Goal: Task Accomplishment & Management: Manage account settings

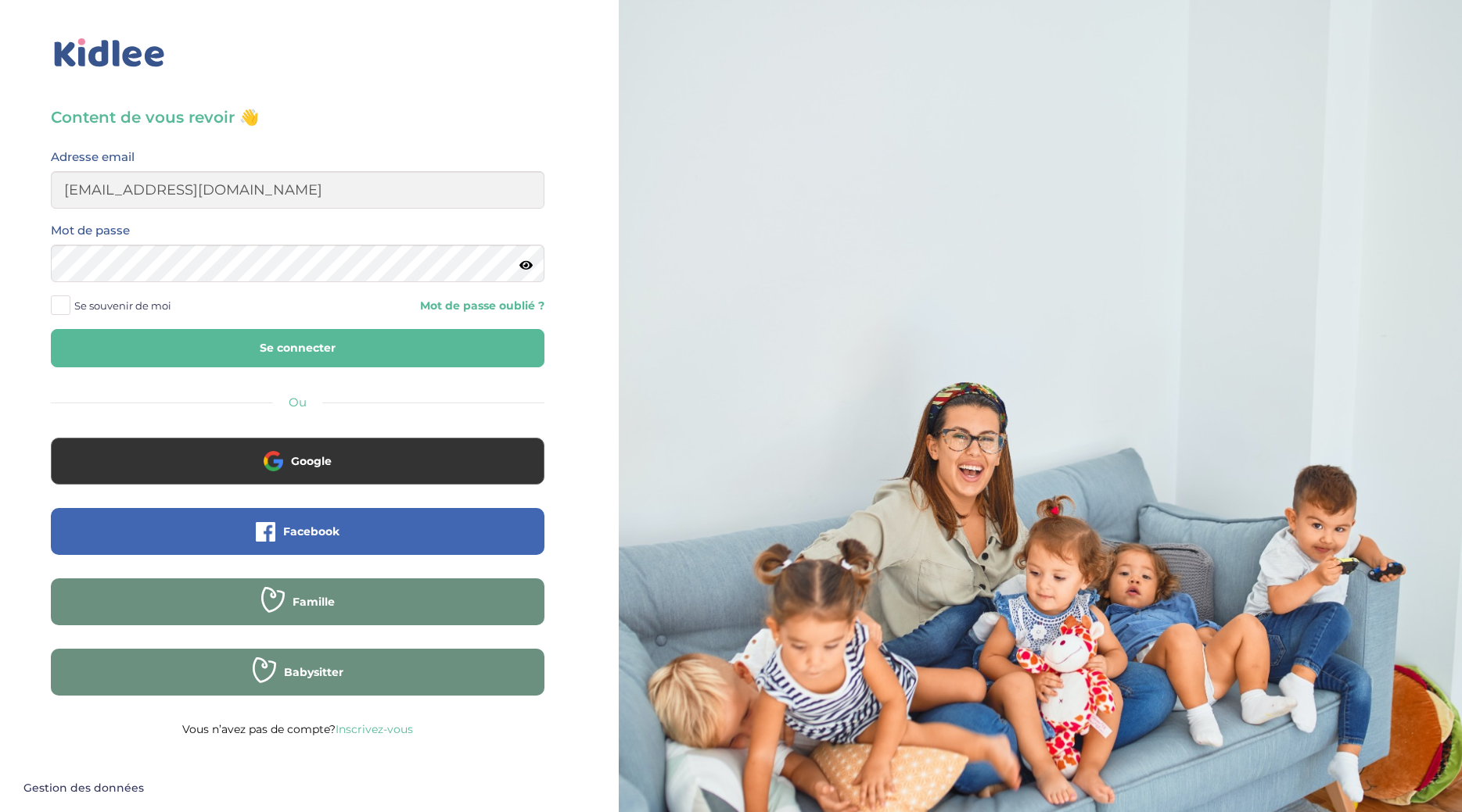
click at [351, 362] on button "Se connecter" at bounding box center [297, 349] width 493 height 38
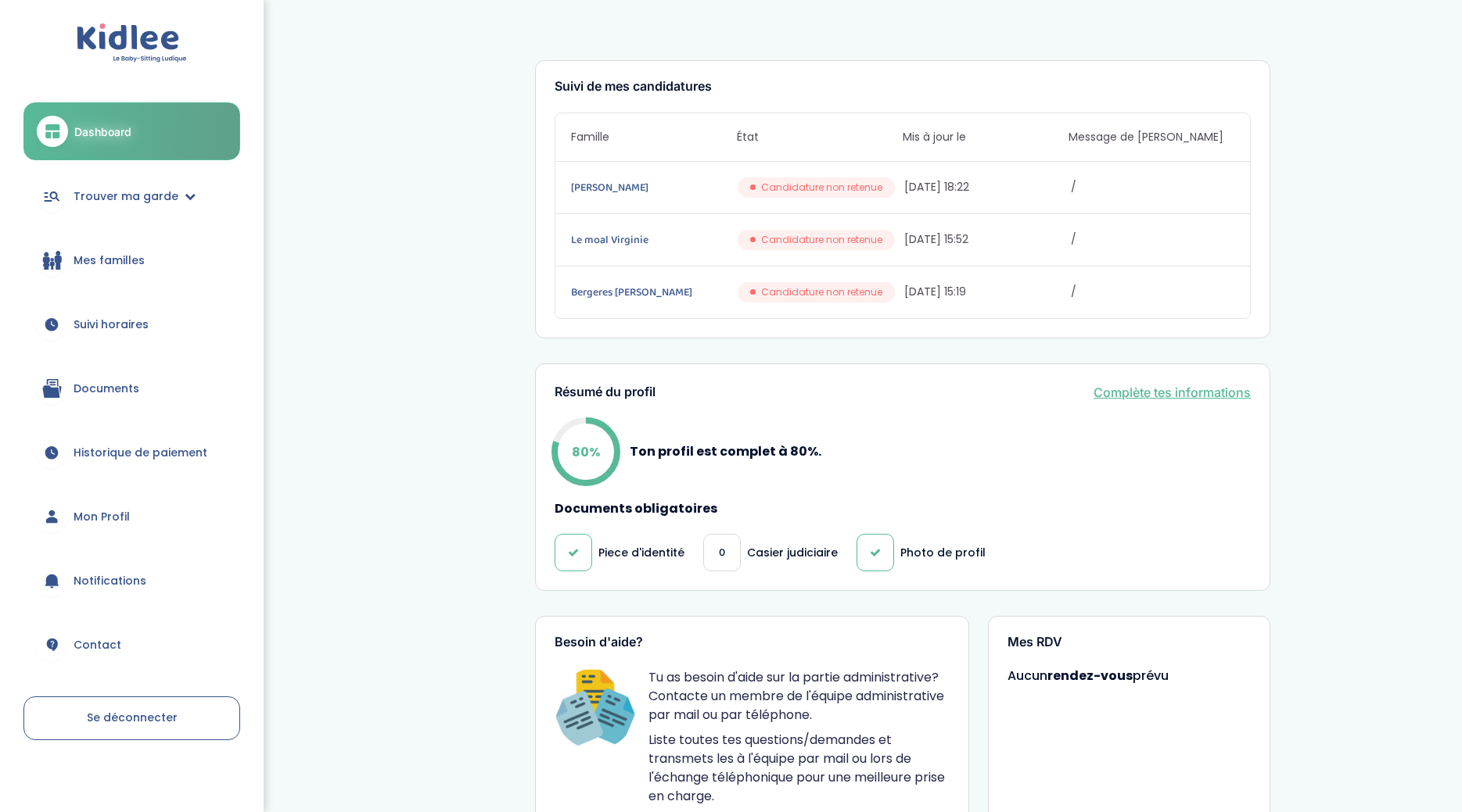
click at [108, 515] on span "Mon Profil" at bounding box center [101, 517] width 56 height 16
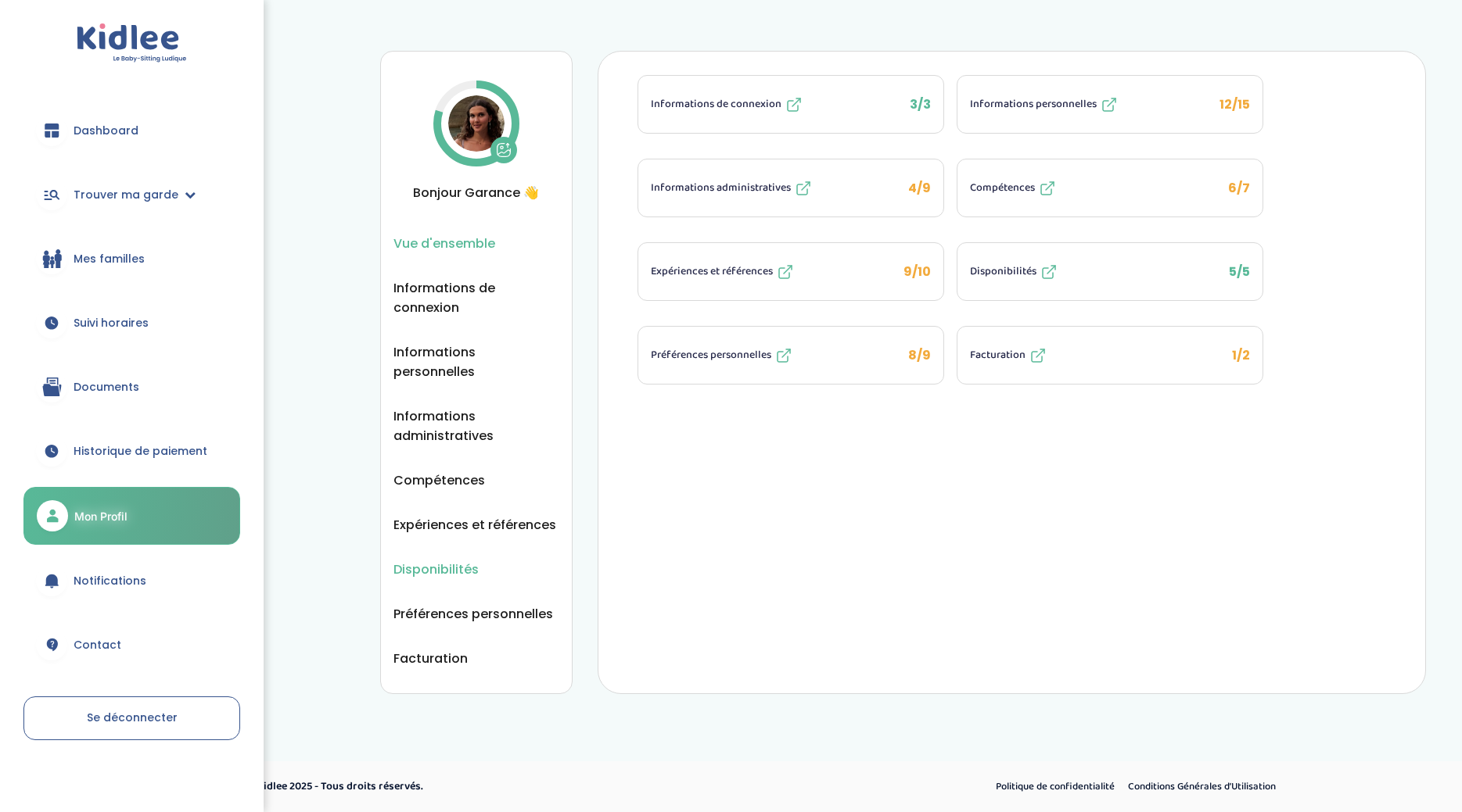
click at [421, 560] on span "Disponibilités" at bounding box center [436, 569] width 85 height 19
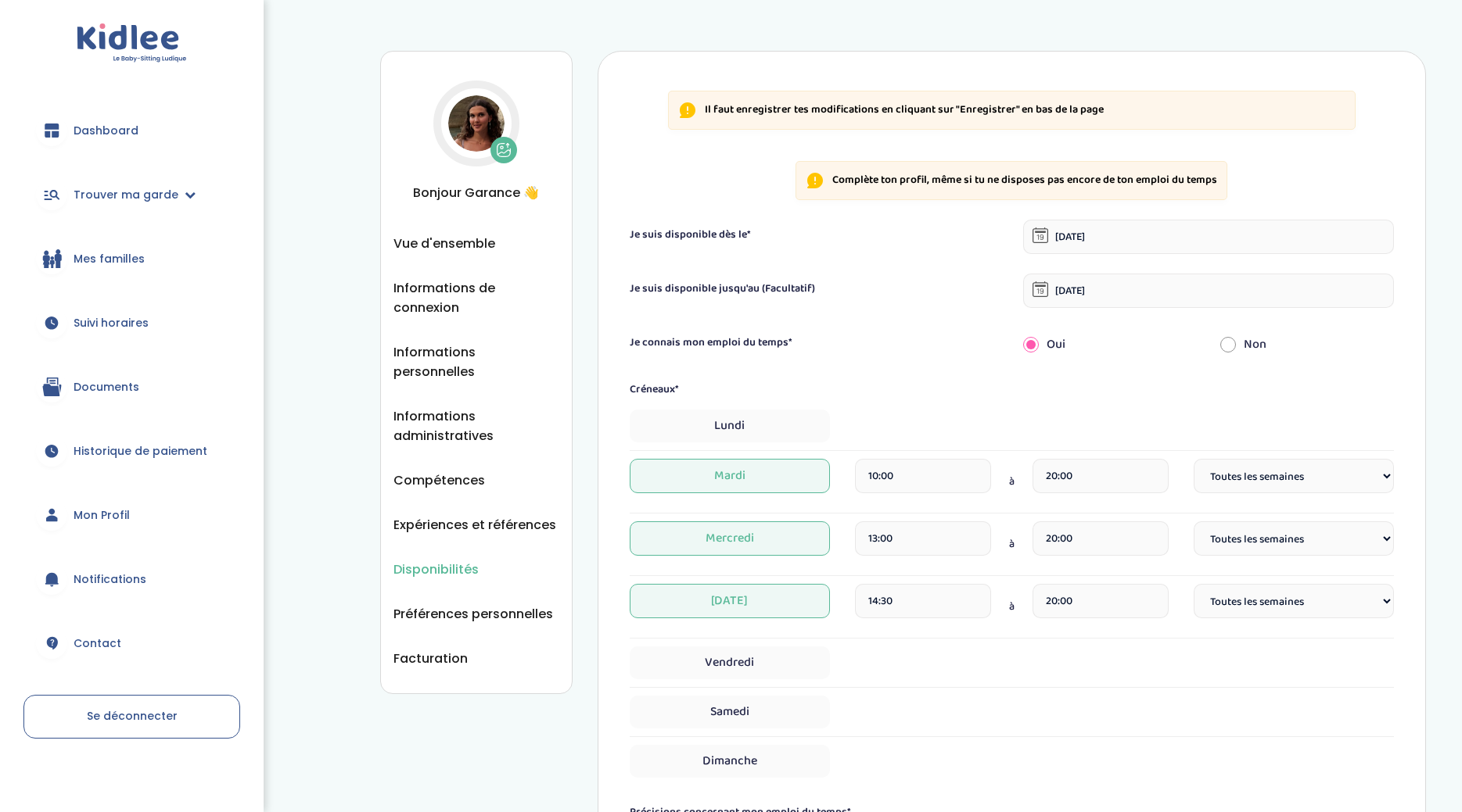
select select "1"
